Goal: Information Seeking & Learning: Learn about a topic

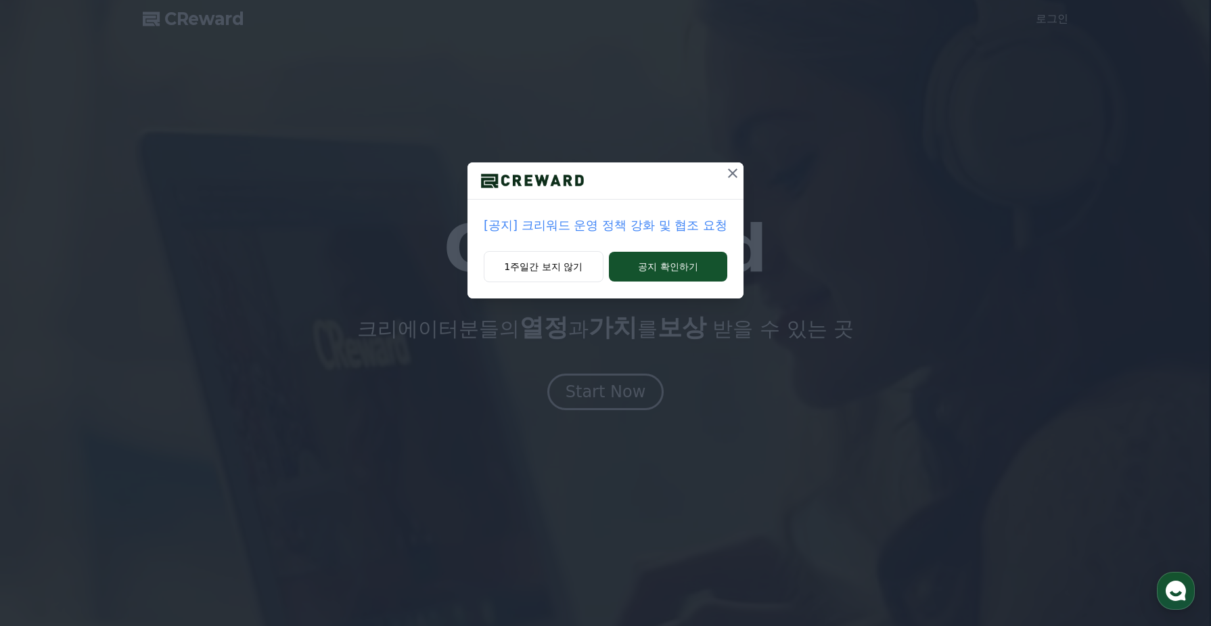
drag, startPoint x: 677, startPoint y: 235, endPoint x: 676, endPoint y: 227, distance: 8.1
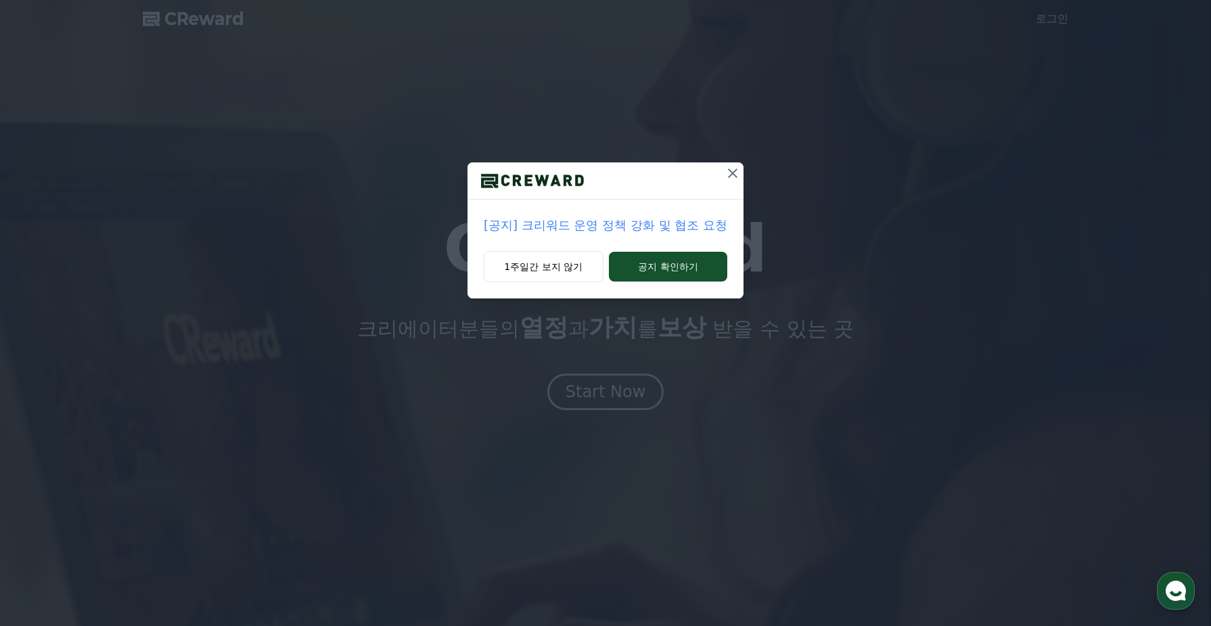
click at [677, 235] on p "[공지] 크리워드 운영 정책 강화 및 협조 요청" at bounding box center [606, 225] width 244 height 19
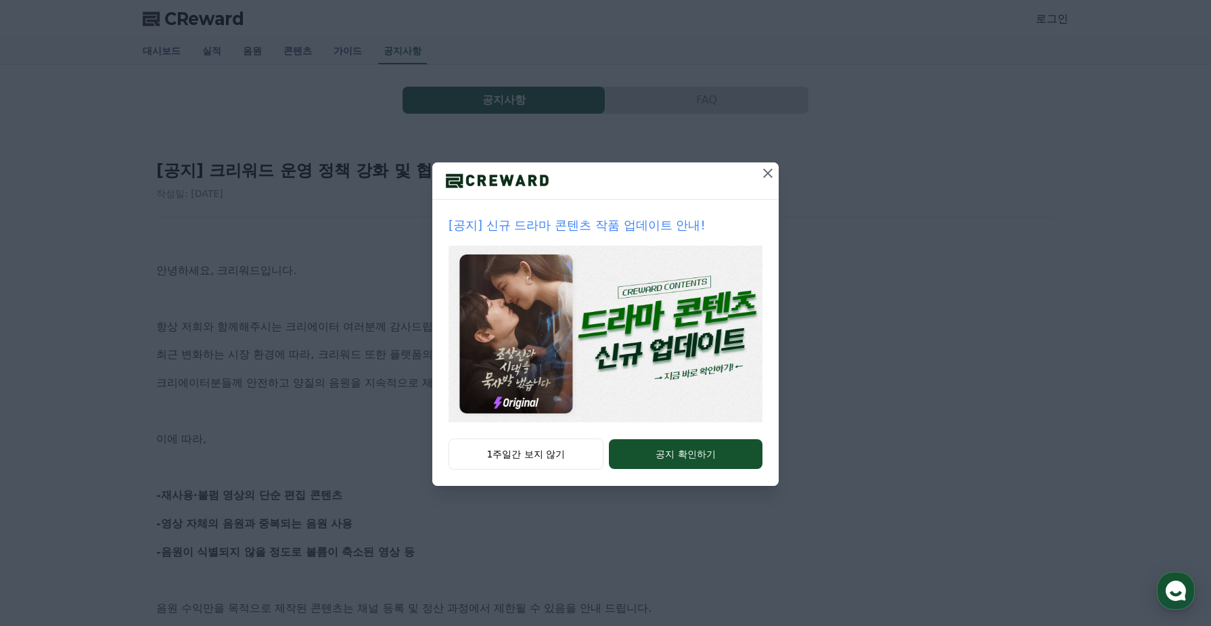
click at [765, 168] on icon at bounding box center [768, 173] width 16 height 16
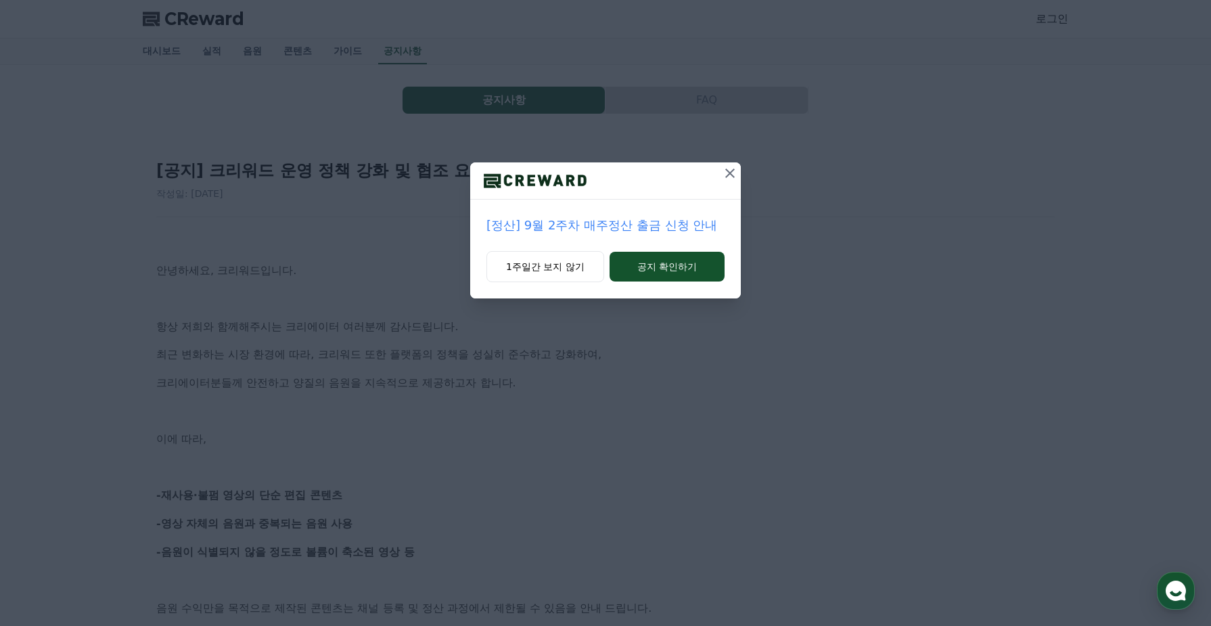
click at [725, 175] on icon at bounding box center [730, 173] width 16 height 16
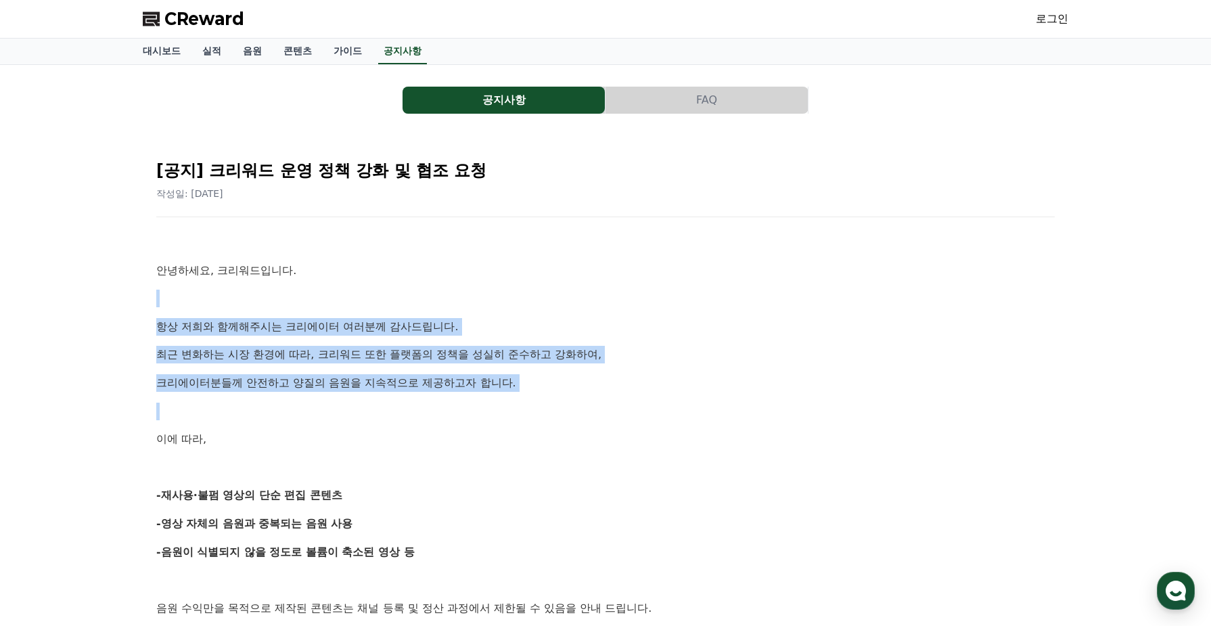
click at [288, 406] on p at bounding box center [605, 412] width 899 height 18
click at [259, 323] on p "항상 저희와 함께해주시는 크리에이터 여러분께 감사드립니다." at bounding box center [605, 327] width 899 height 18
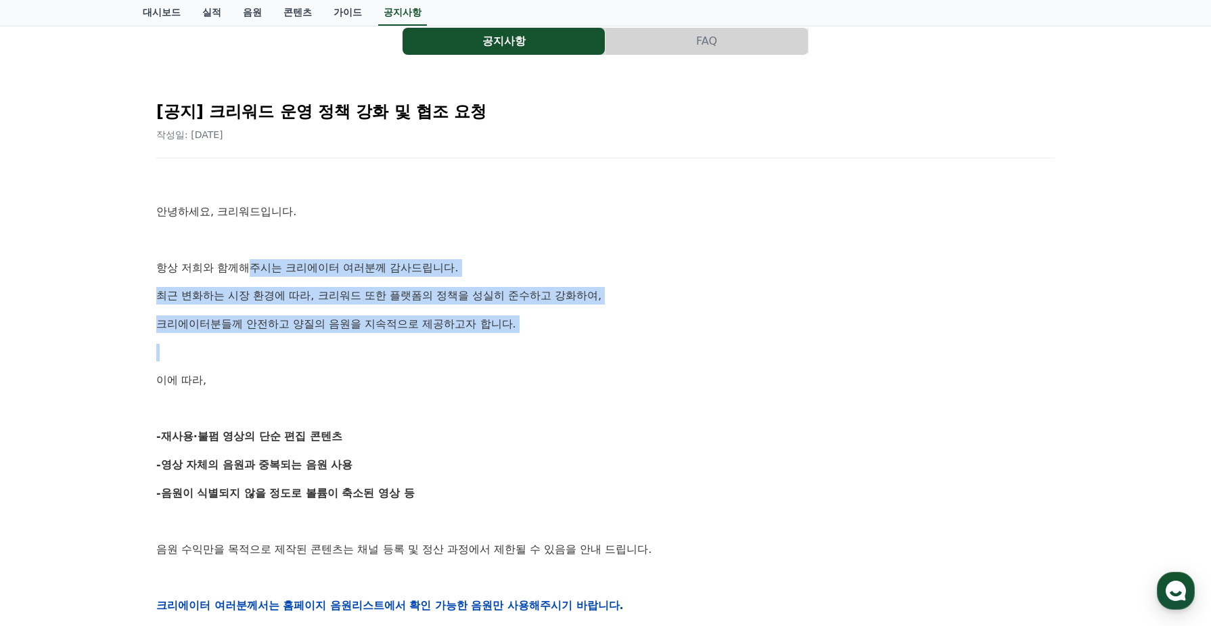
scroll to position [113, 0]
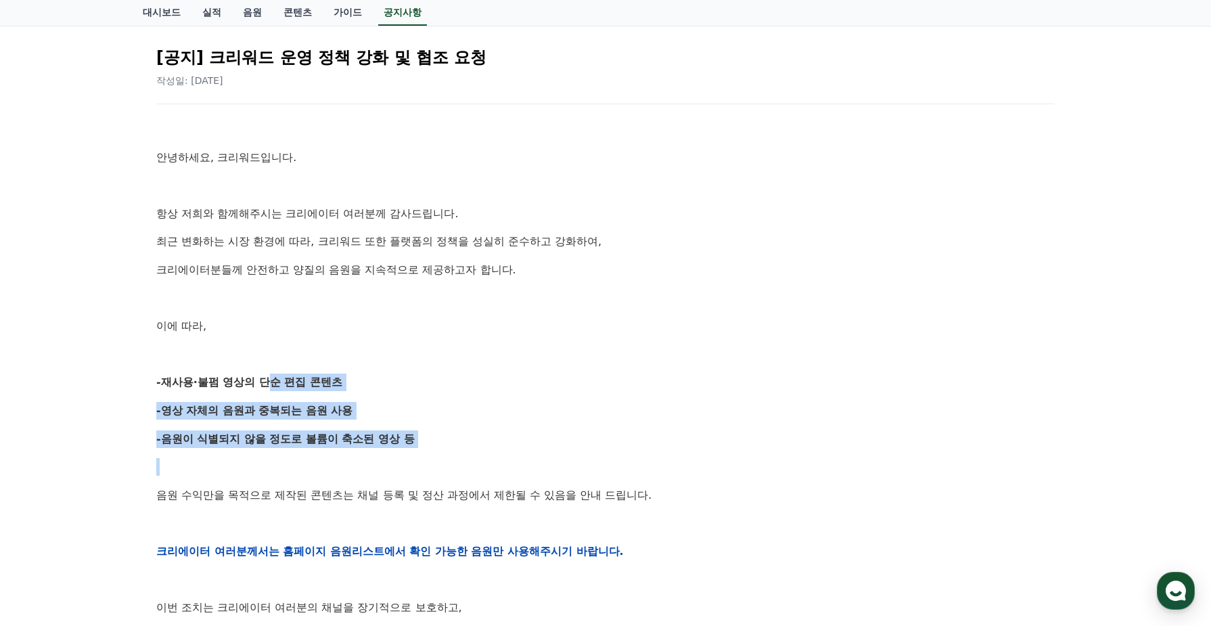
drag, startPoint x: 258, startPoint y: 383, endPoint x: 274, endPoint y: 464, distance: 82.0
click at [274, 464] on div "안녕하세요, 크리워드입니다. 항상 저희와 함께해주시는 크리에이터 여러분께 감사드립니다. 최근 변화하는 시장 환경에 따라, 크리워드 또한 플랫폼…" at bounding box center [605, 550] width 899 height 861
drag, startPoint x: 255, startPoint y: 391, endPoint x: 281, endPoint y: 466, distance: 79.4
click at [281, 466] on div "안녕하세요, 크리워드입니다. 항상 저희와 함께해주시는 크리에이터 여러분께 감사드립니다. 최근 변화하는 시장 환경에 따라, 크리워드 또한 플랫폼…" at bounding box center [605, 550] width 899 height 861
click at [281, 467] on p at bounding box center [605, 467] width 899 height 18
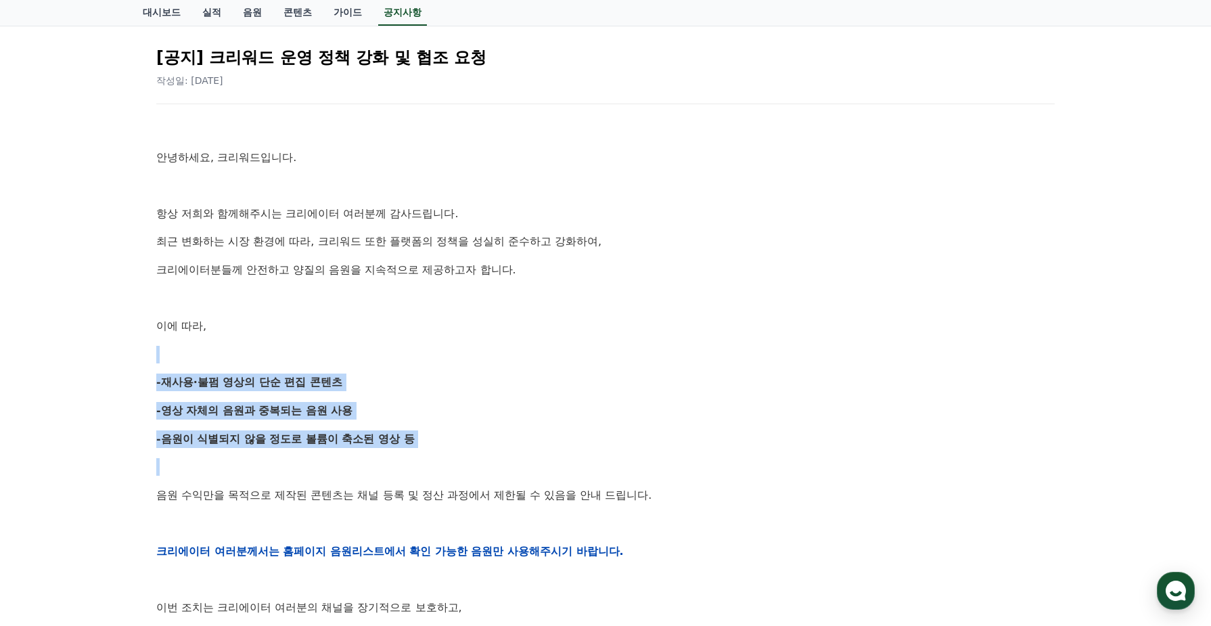
click at [232, 346] on p at bounding box center [605, 355] width 899 height 18
drag, startPoint x: 245, startPoint y: 435, endPoint x: 245, endPoint y: 461, distance: 25.7
click at [245, 461] on div "안녕하세요, 크리워드입니다. 항상 저희와 함께해주시는 크리에이터 여러분께 감사드립니다. 최근 변화하는 시장 환경에 따라, 크리워드 또한 플랫폼…" at bounding box center [605, 550] width 899 height 861
click at [245, 461] on p at bounding box center [605, 467] width 899 height 18
drag, startPoint x: 238, startPoint y: 470, endPoint x: 222, endPoint y: 360, distance: 111.4
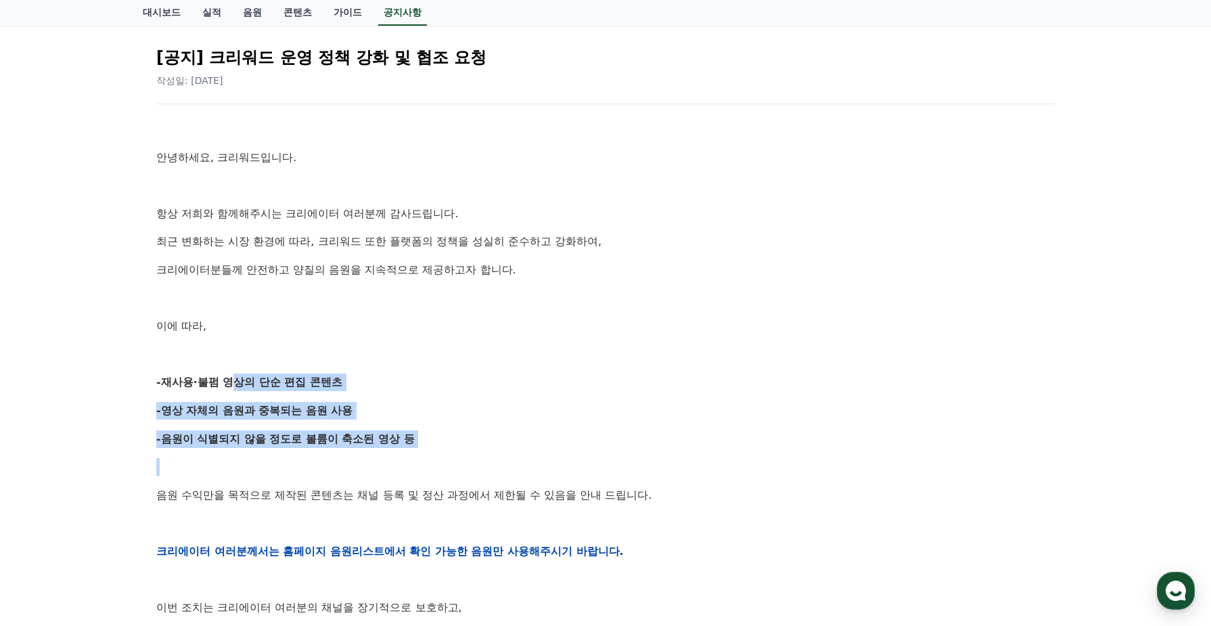
click at [222, 360] on div "안녕하세요, 크리워드입니다. 항상 저희와 함께해주시는 크리에이터 여러분께 감사드립니다. 최근 변화하는 시장 환경에 따라, 크리워드 또한 플랫폼…" at bounding box center [605, 550] width 899 height 861
click at [237, 460] on p at bounding box center [605, 467] width 899 height 18
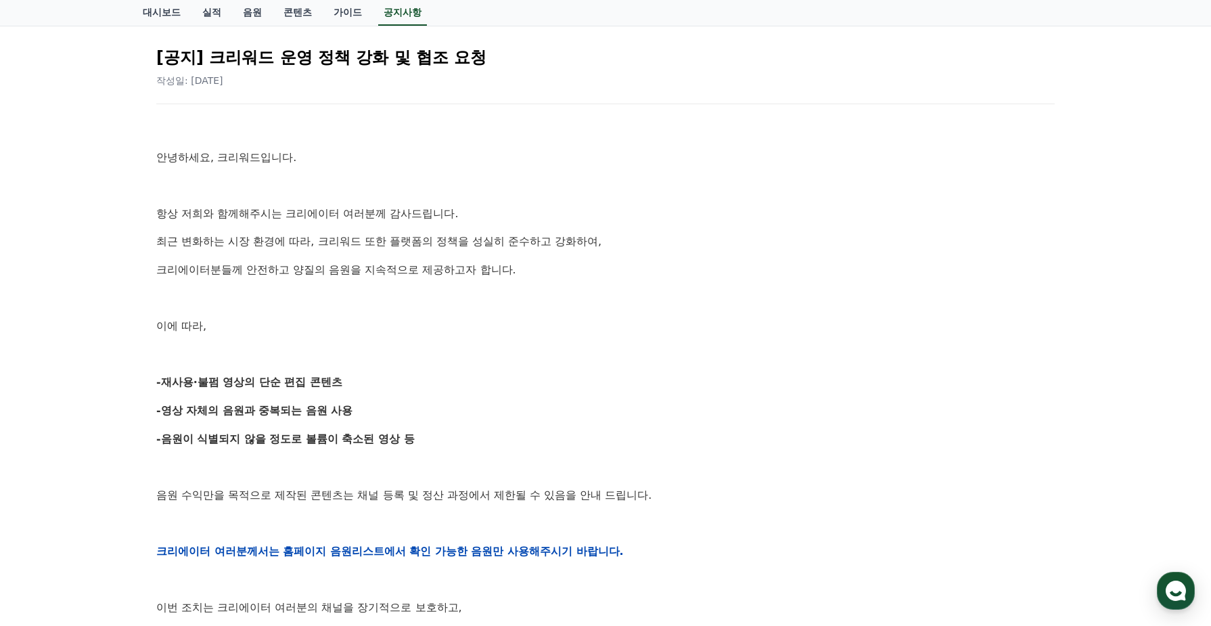
scroll to position [451, 0]
